Goal: Find specific page/section: Find specific page/section

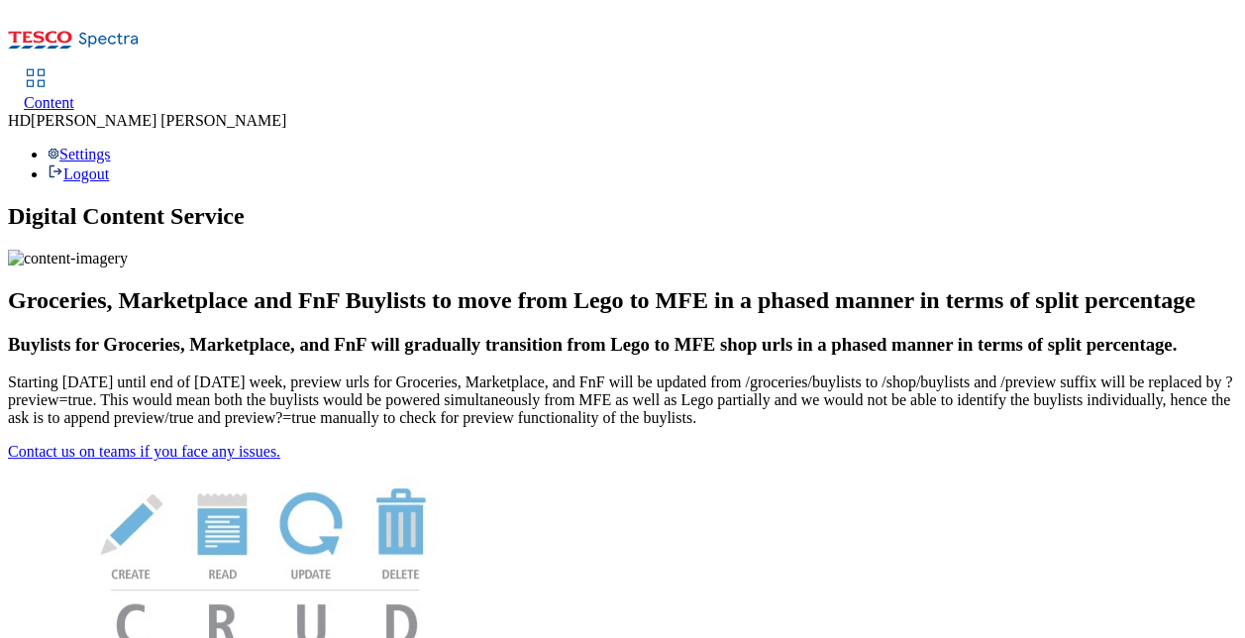
click at [74, 70] on link "Content" at bounding box center [49, 91] width 51 height 42
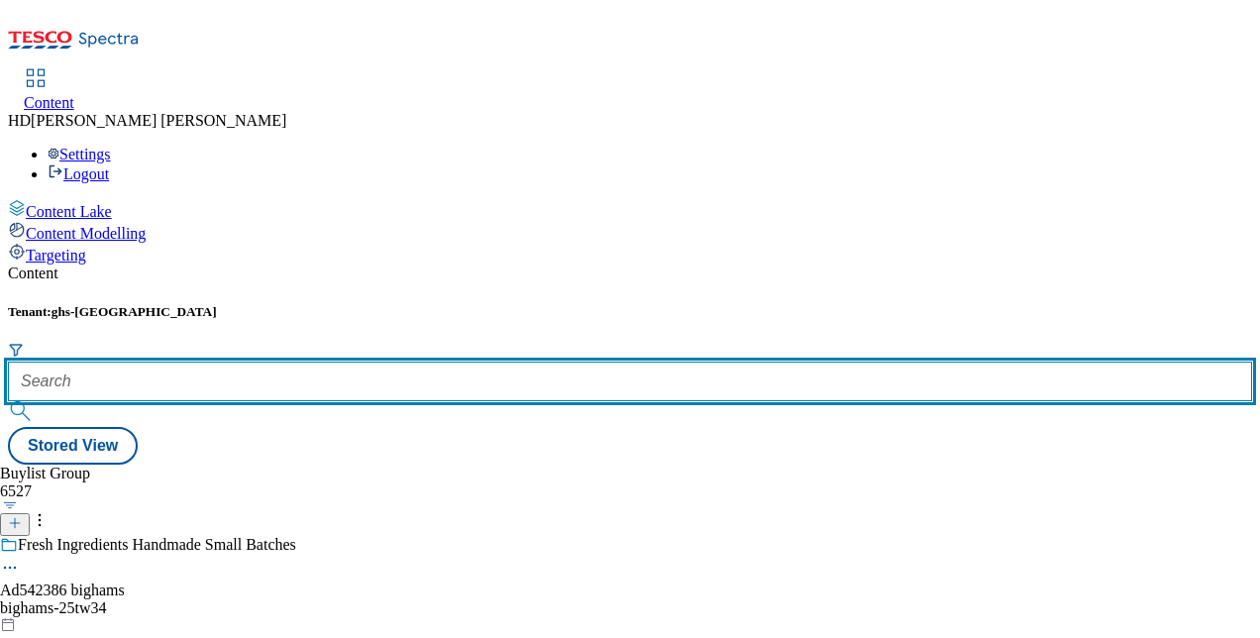
click at [434, 362] on input "text" at bounding box center [630, 382] width 1244 height 40
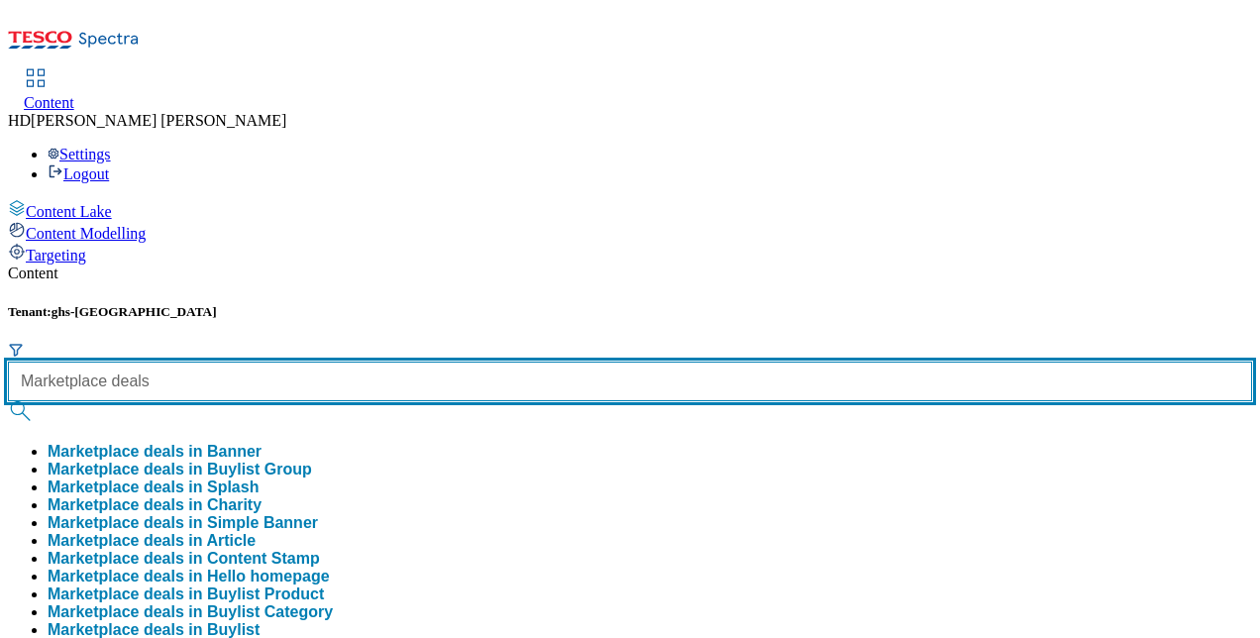
type input "Marketplace deals"
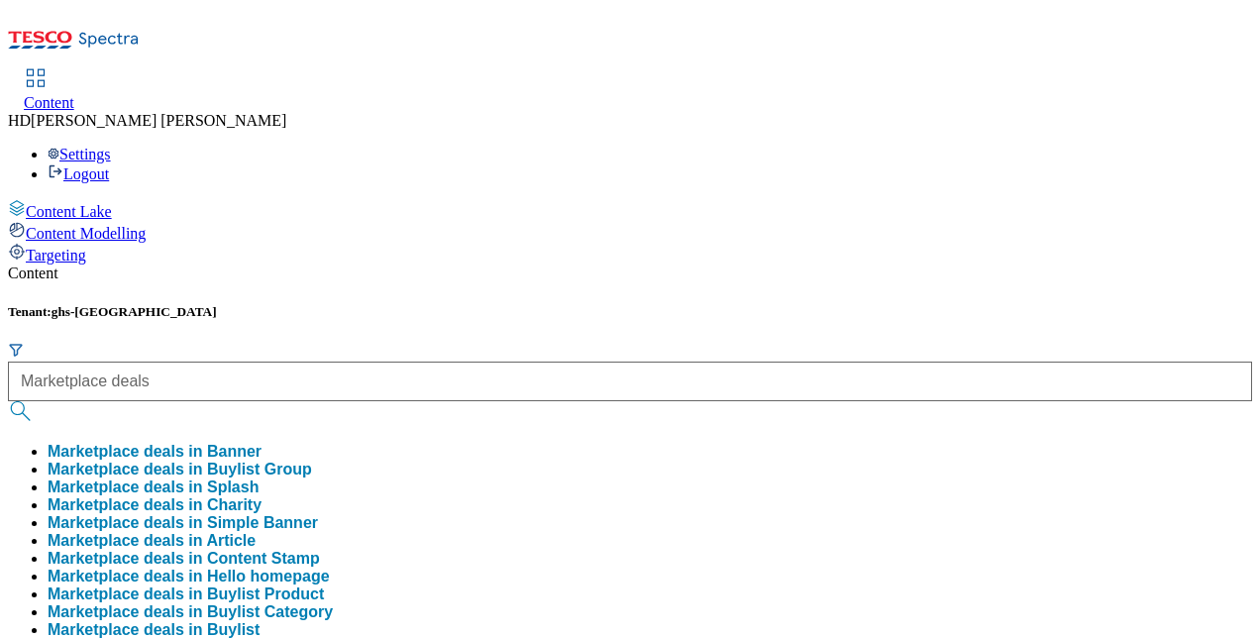
click at [312, 461] on button "Marketplace deals in Buylist Group" at bounding box center [180, 470] width 264 height 18
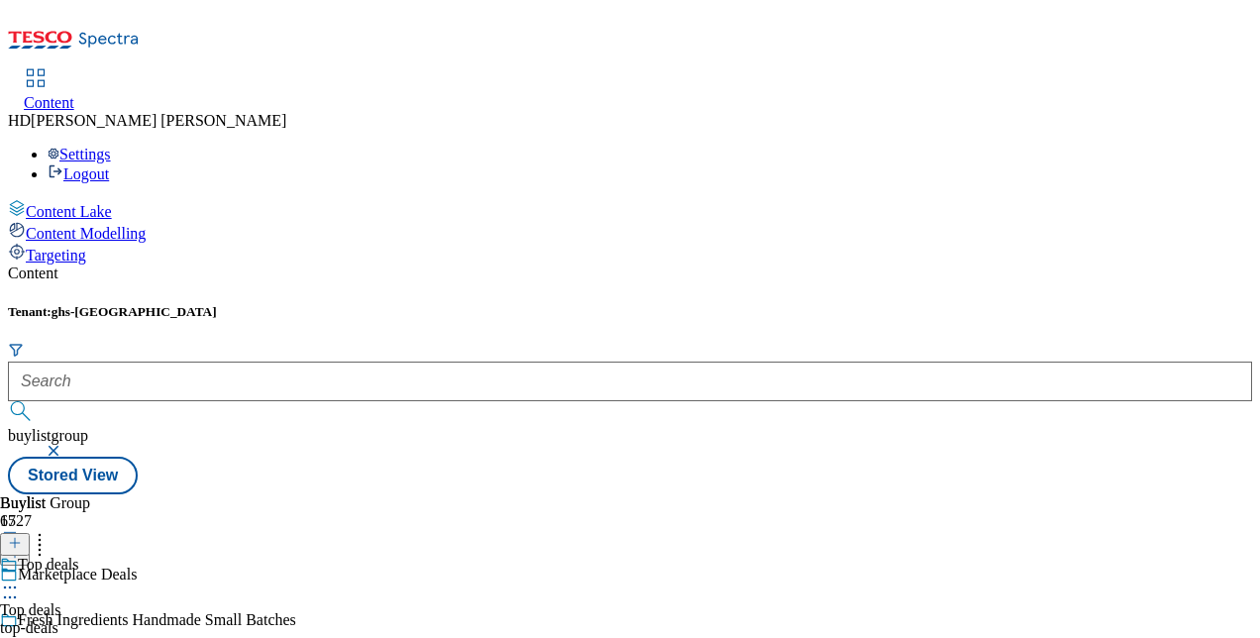
scroll to position [90, 0]
click at [22, 536] on icon at bounding box center [15, 543] width 14 height 14
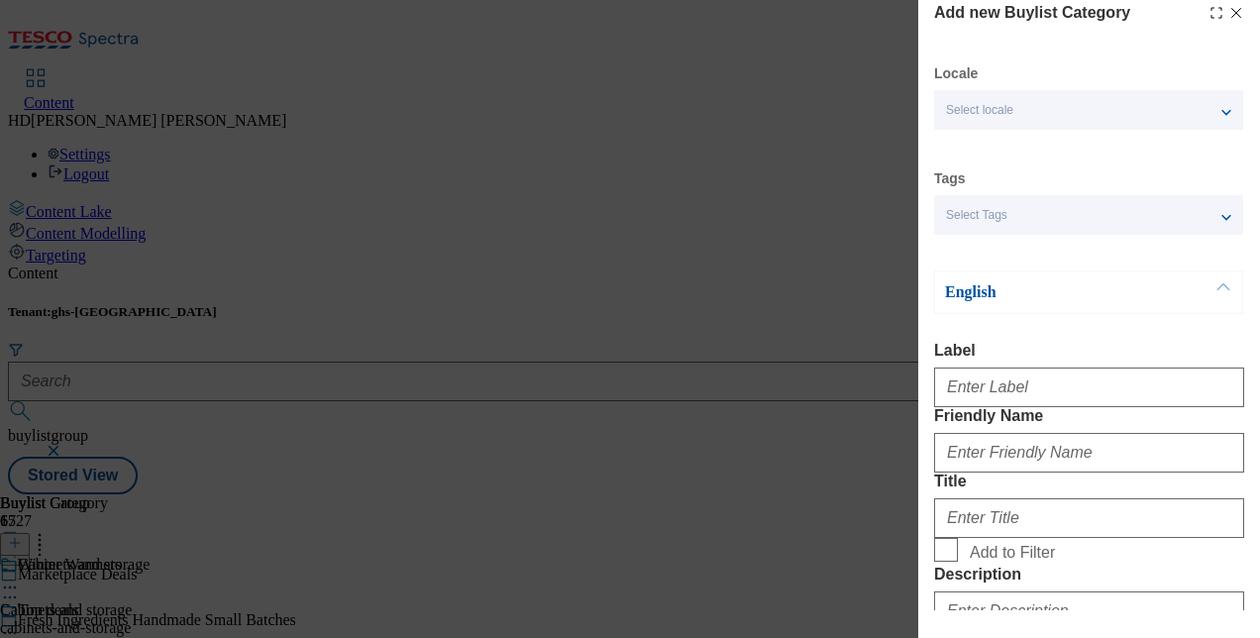
scroll to position [0, 0]
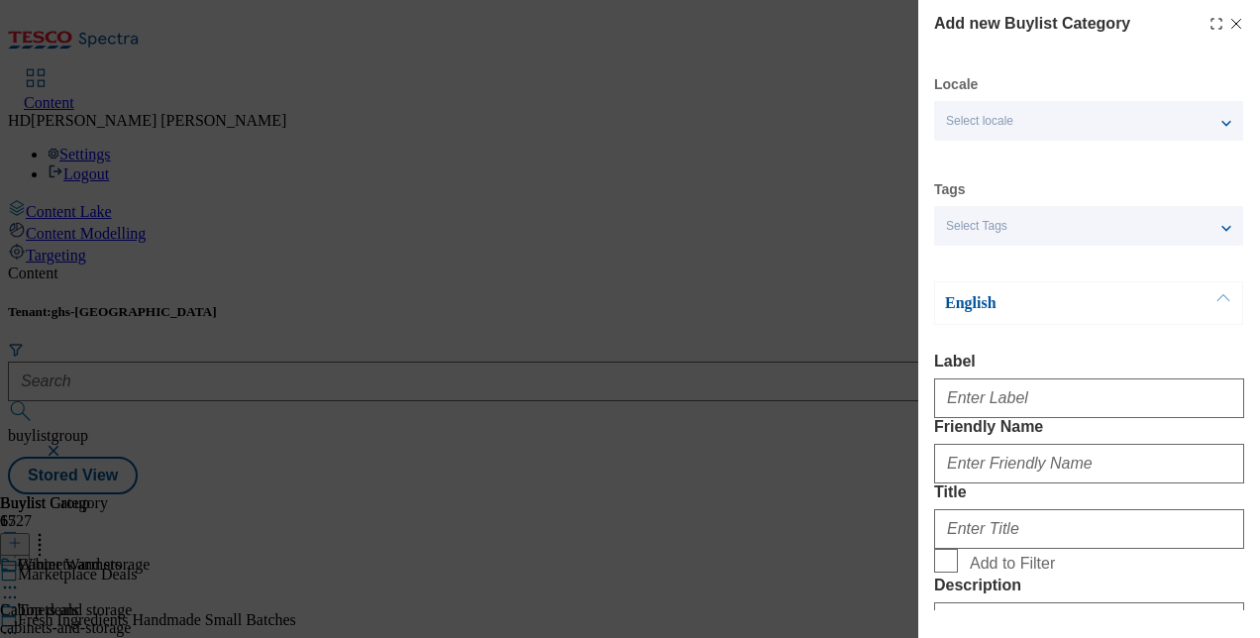
click at [1187, 126] on div "Select locale" at bounding box center [1088, 121] width 309 height 40
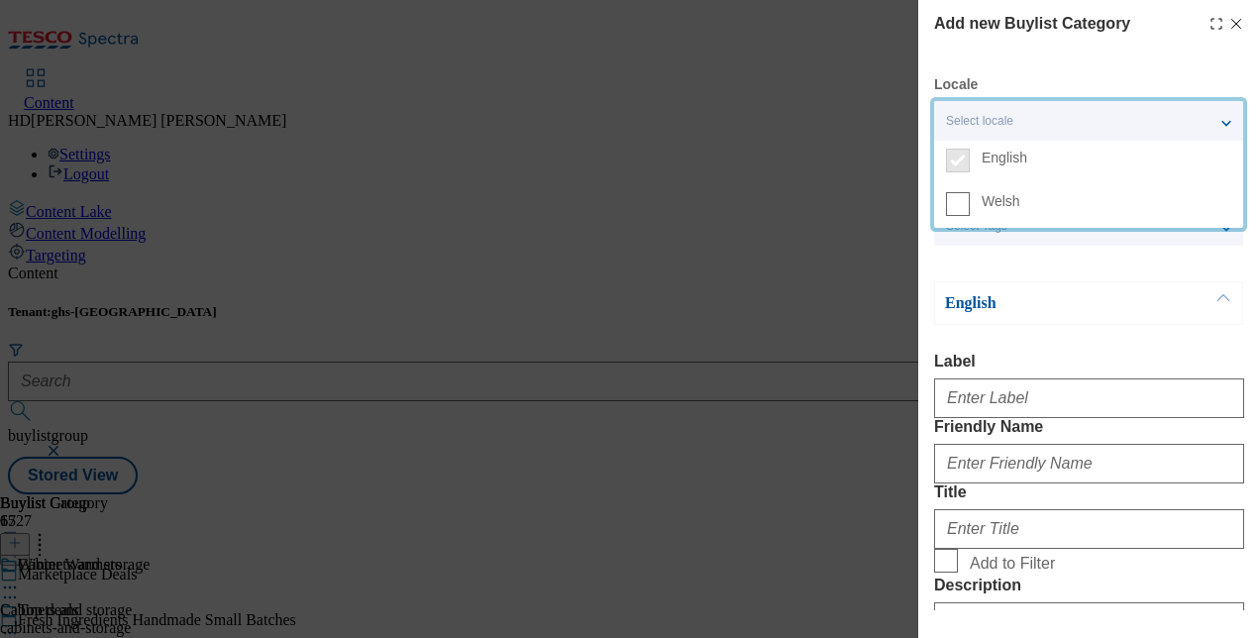
click at [1187, 113] on div "Select locale" at bounding box center [1088, 121] width 309 height 40
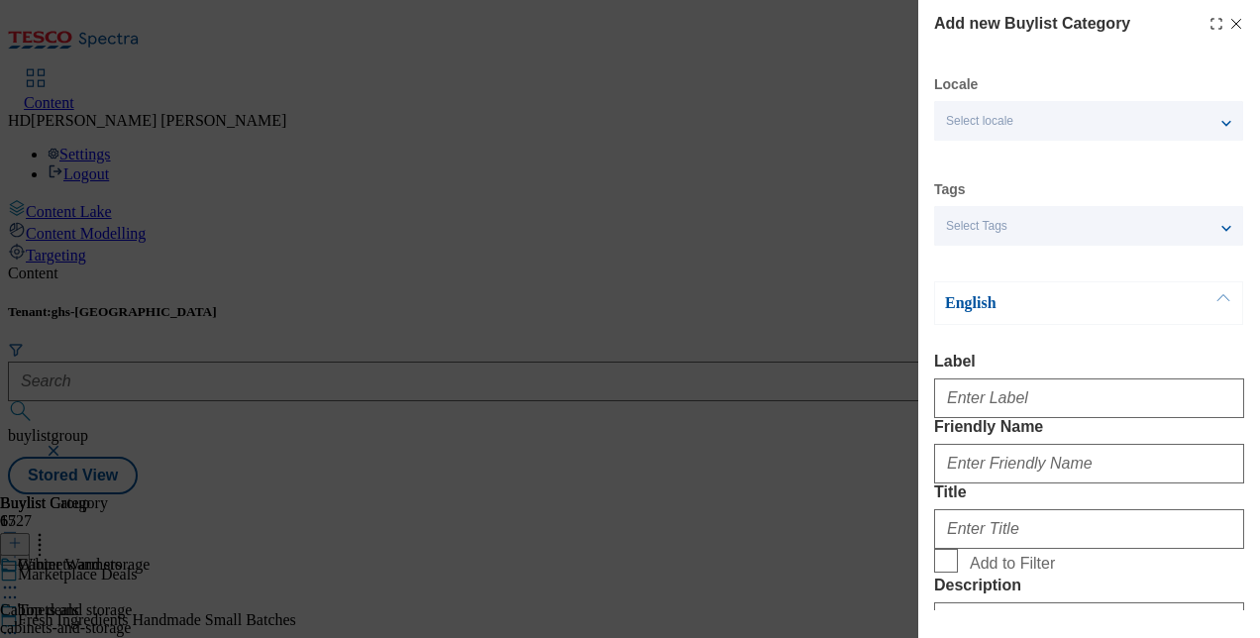
click at [1068, 227] on div "Select Tags" at bounding box center [1088, 226] width 309 height 40
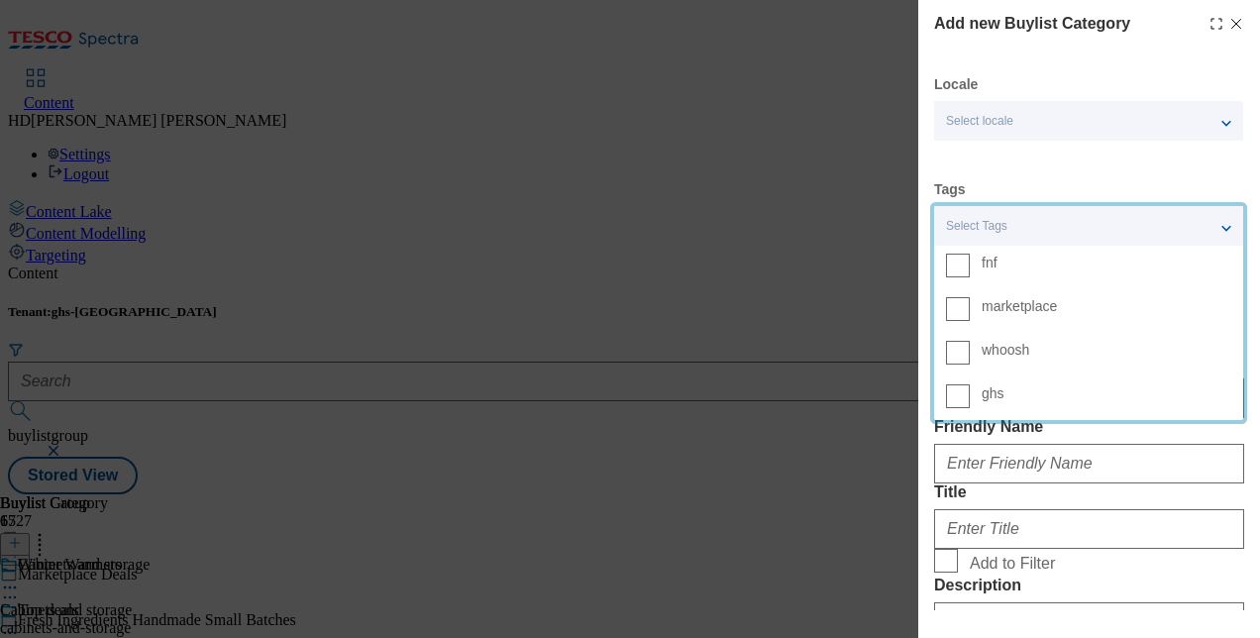
click at [1068, 227] on div "Select Tags" at bounding box center [1088, 226] width 309 height 40
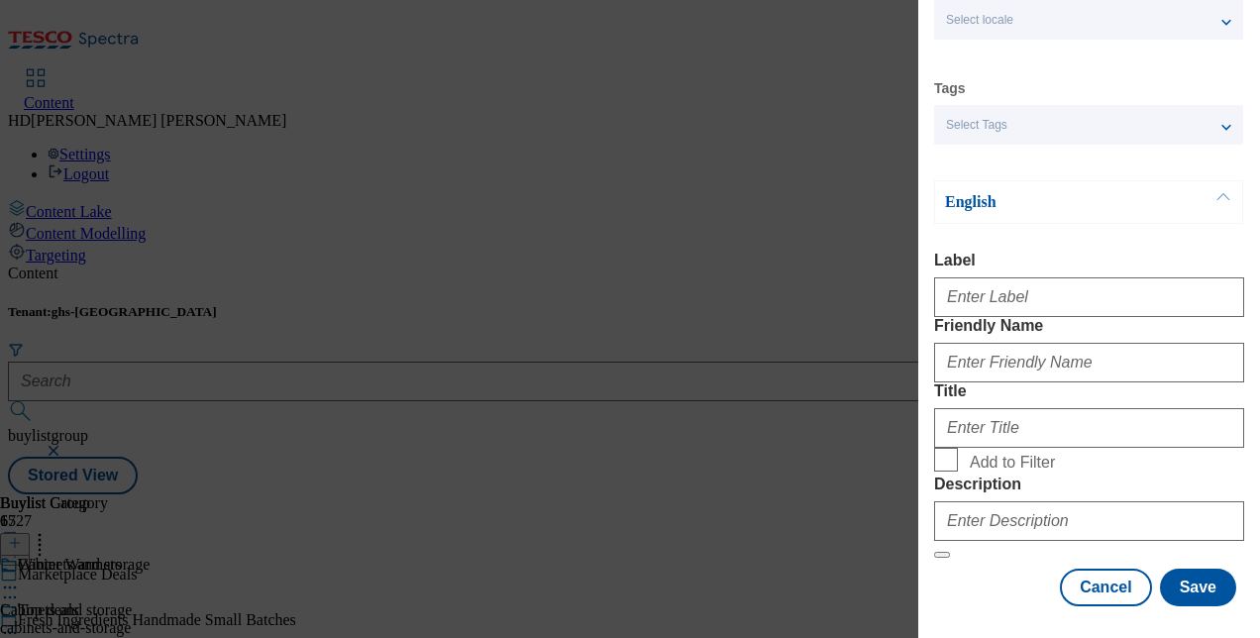
scroll to position [263, 0]
click at [1097, 569] on button "Cancel" at bounding box center [1105, 588] width 91 height 38
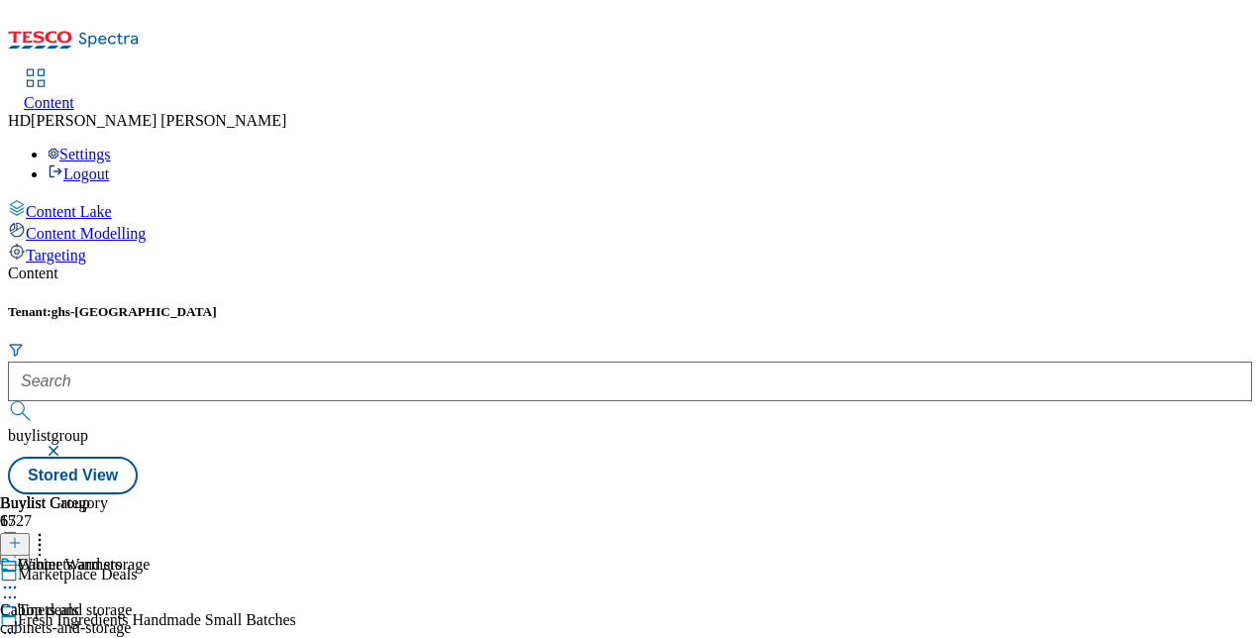
scroll to position [185, 0]
click at [42, 539] on circle at bounding box center [40, 540] width 3 height 3
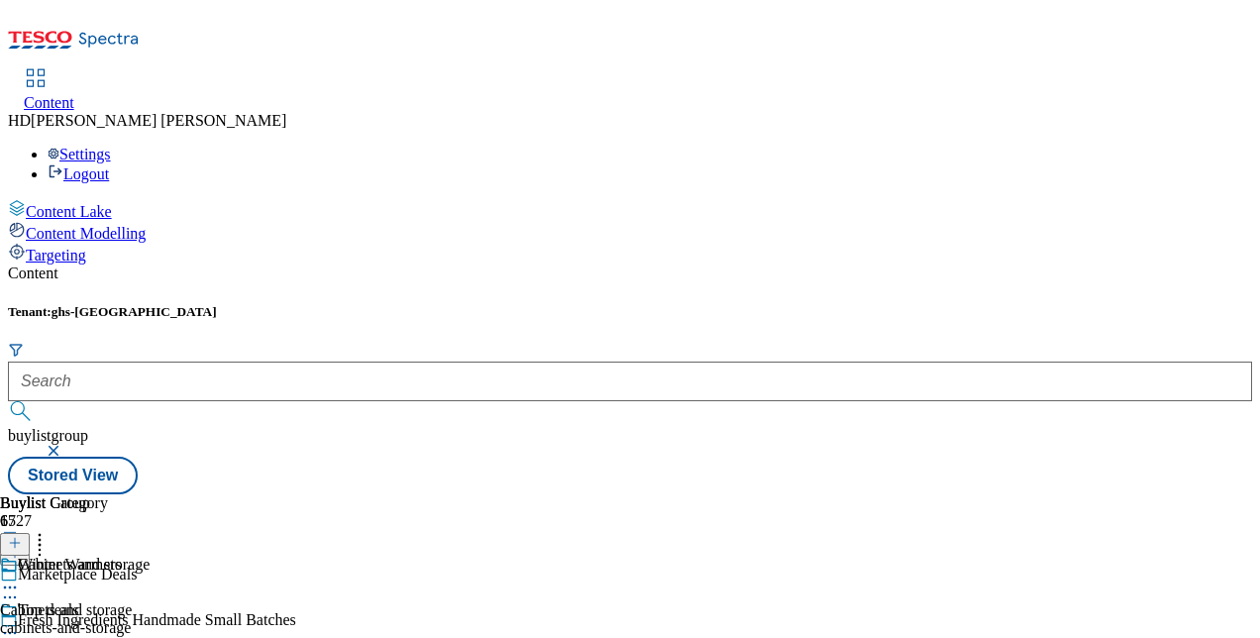
click at [42, 539] on circle at bounding box center [40, 540] width 3 height 3
click at [15, 539] on line at bounding box center [15, 544] width 0 height 10
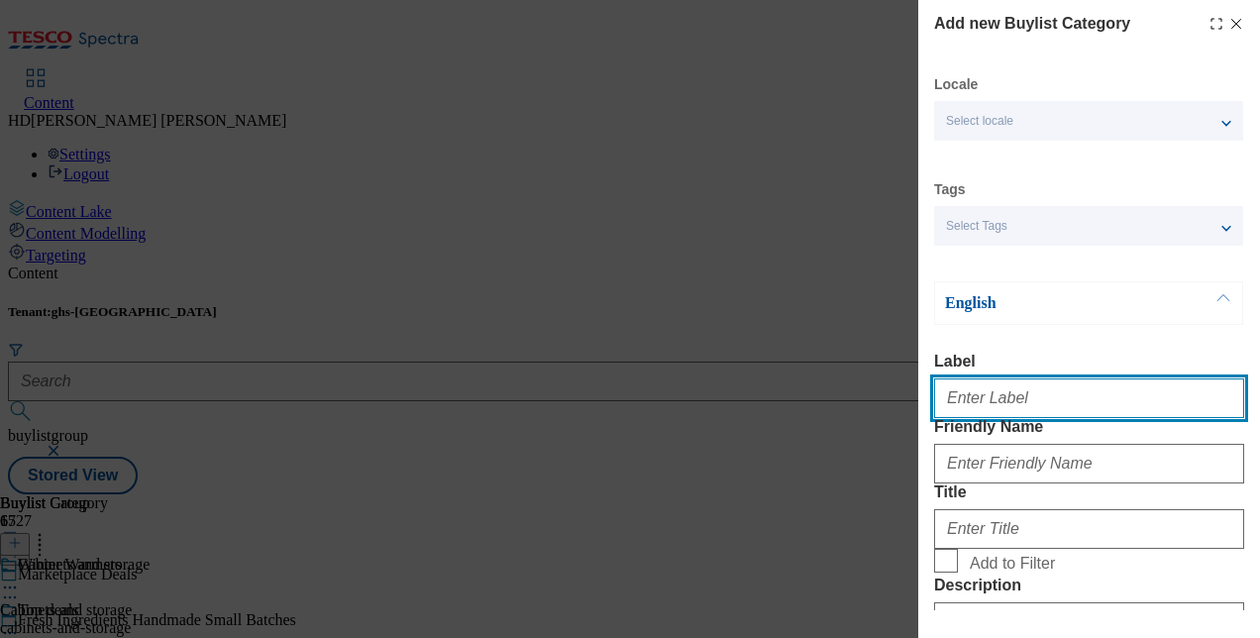
click at [974, 407] on input "Label" at bounding box center [1089, 398] width 310 height 40
type input "Duvets and blankets"
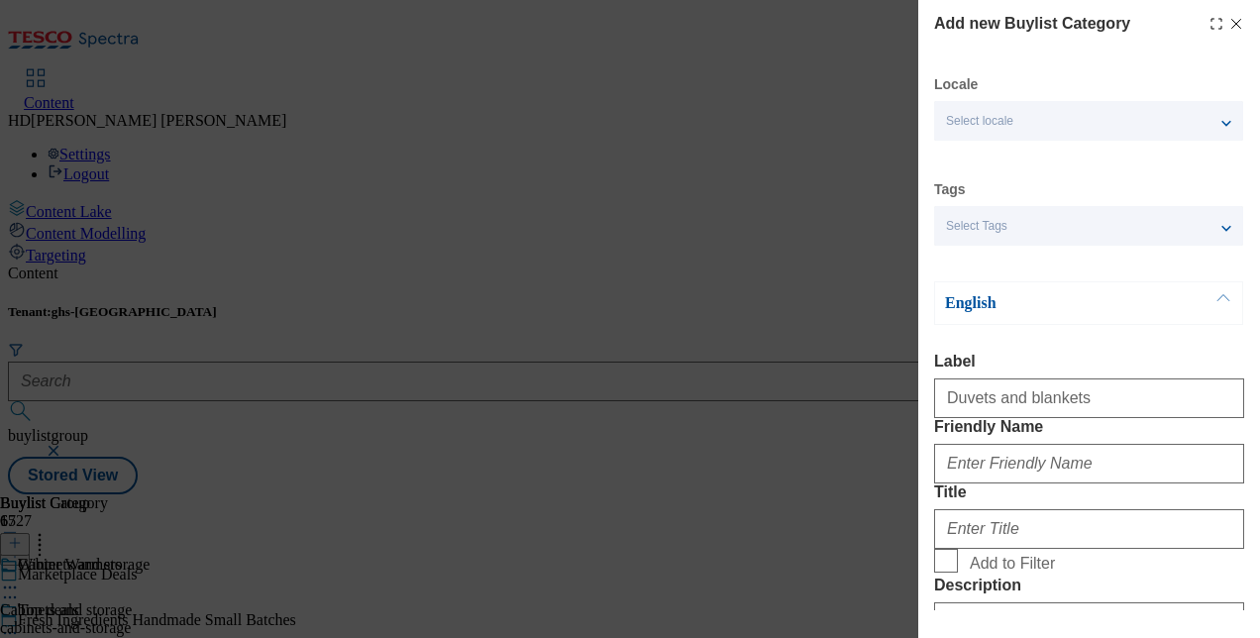
click at [1129, 436] on label "Friendly Name" at bounding box center [1089, 427] width 310 height 18
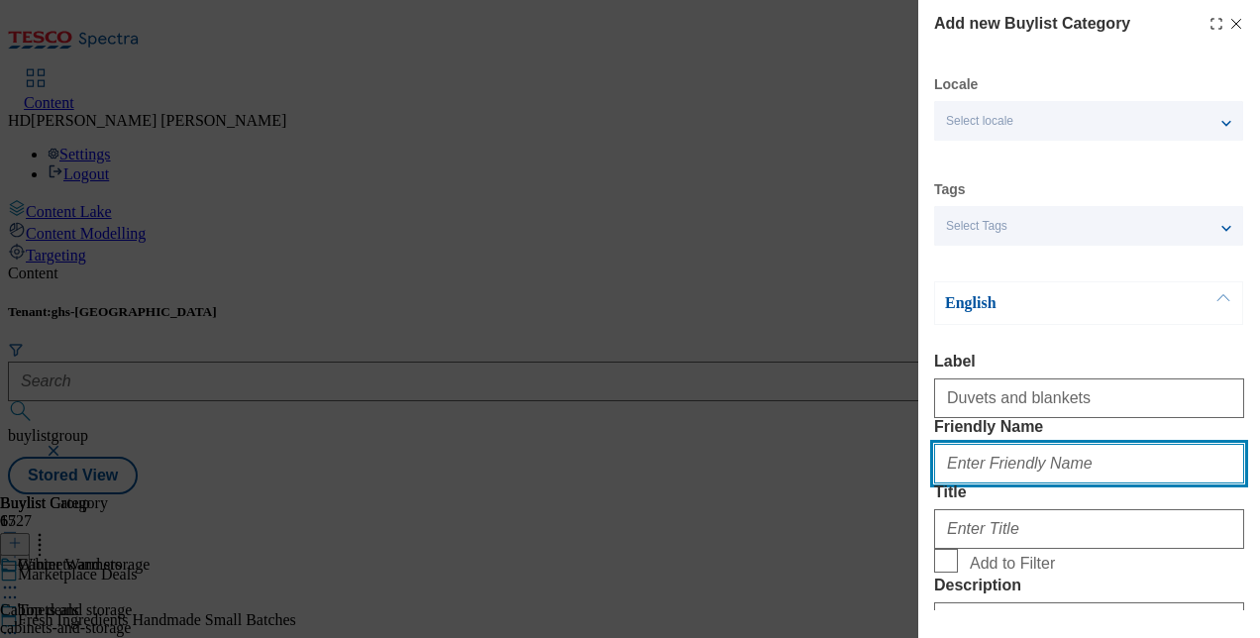
click at [1129, 453] on input "Friendly Name" at bounding box center [1089, 464] width 310 height 40
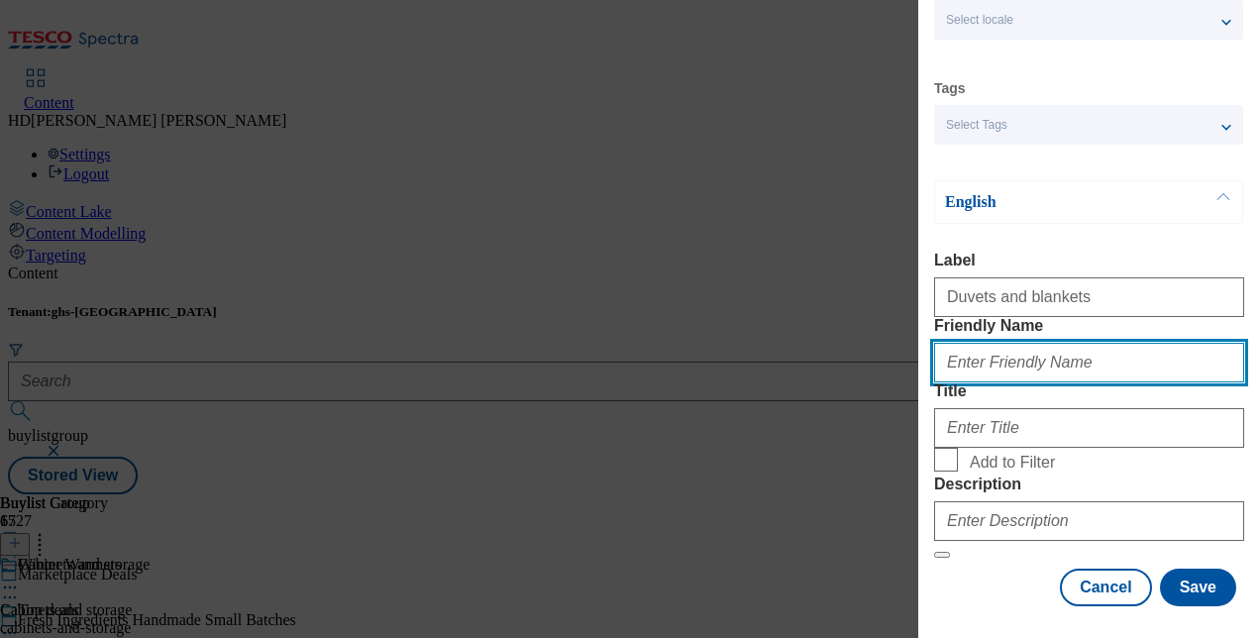
scroll to position [263, 0]
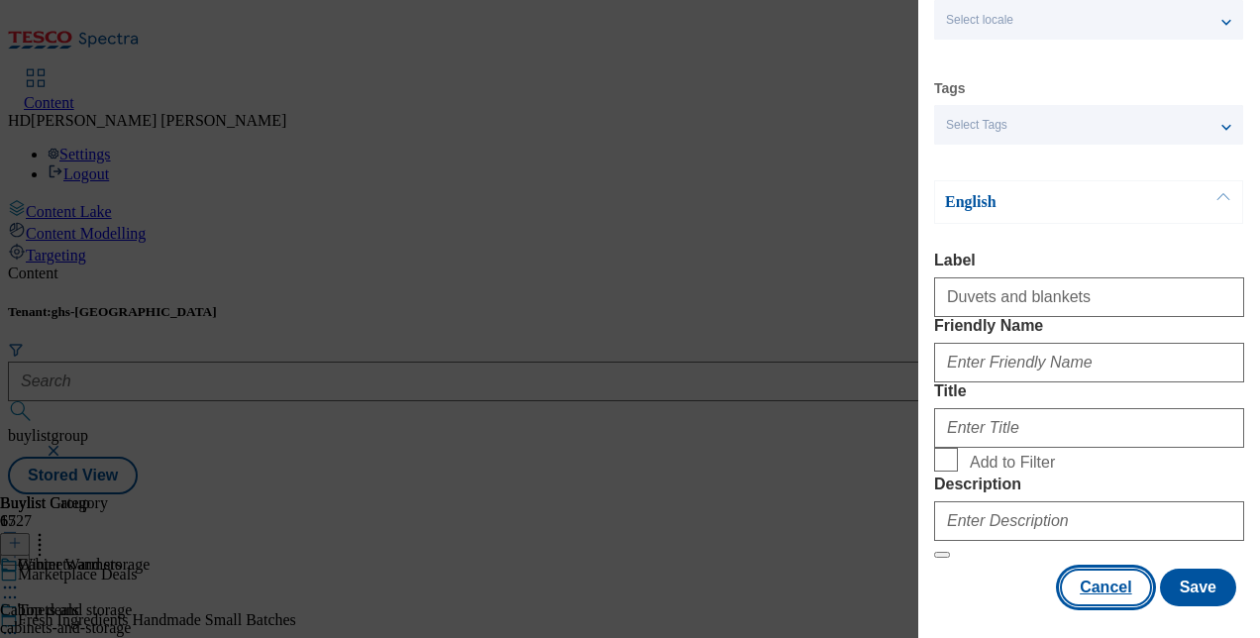
click at [1105, 573] on button "Cancel" at bounding box center [1105, 588] width 91 height 38
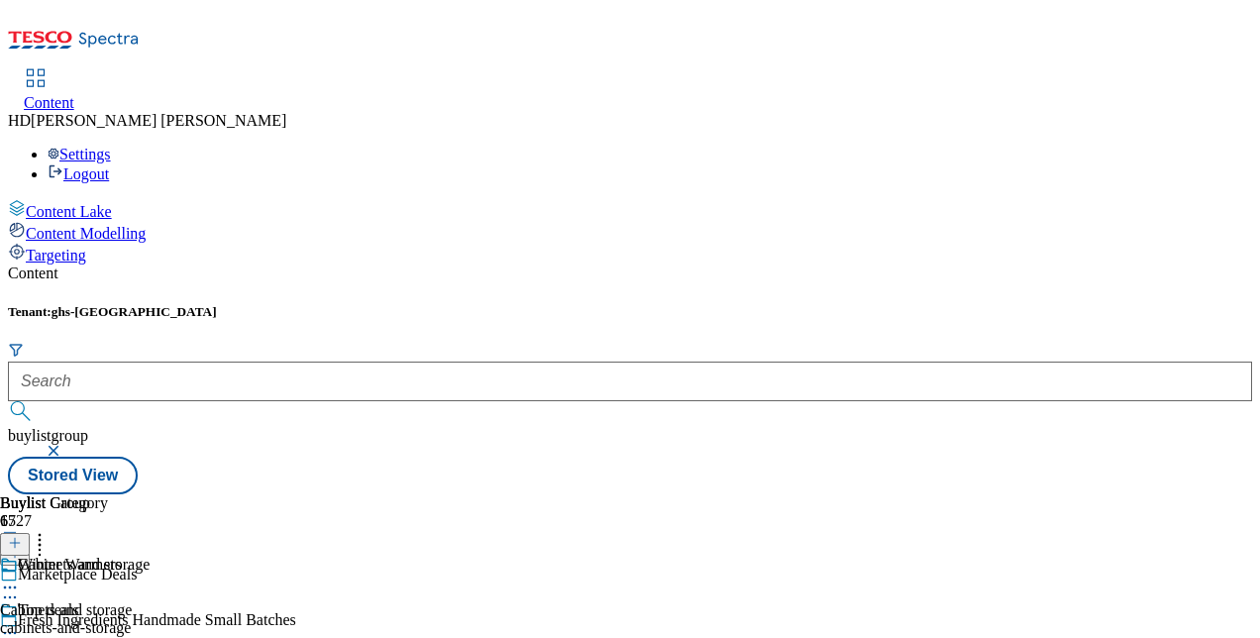
click at [114, 264] on div "Content Lake Content Modelling Targeting" at bounding box center [630, 231] width 1244 height 65
